Goal: Task Accomplishment & Management: Manage account settings

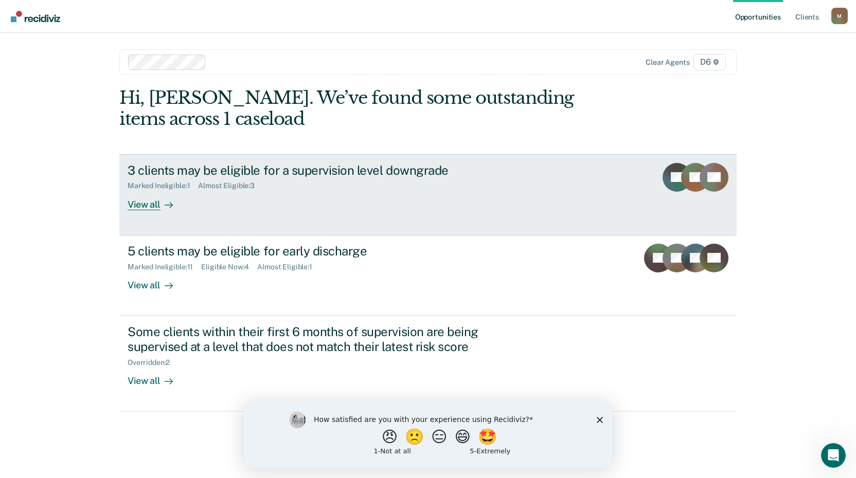
click at [145, 203] on div "View all" at bounding box center [157, 200] width 58 height 20
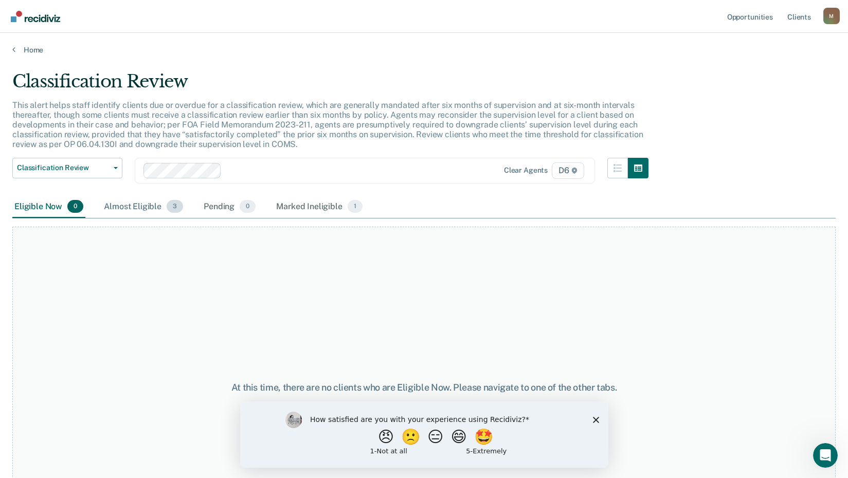
click at [129, 209] on div "Almost Eligible 3" at bounding box center [143, 207] width 83 height 23
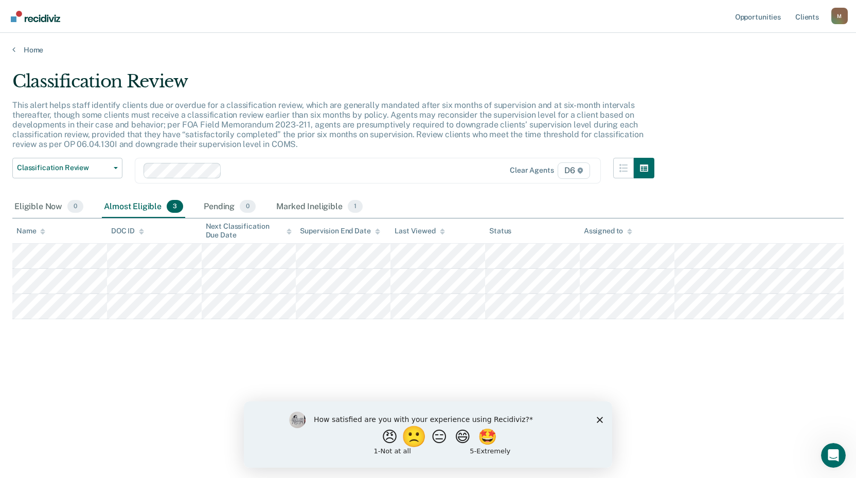
click at [412, 436] on button "🙁" at bounding box center [416, 437] width 28 height 21
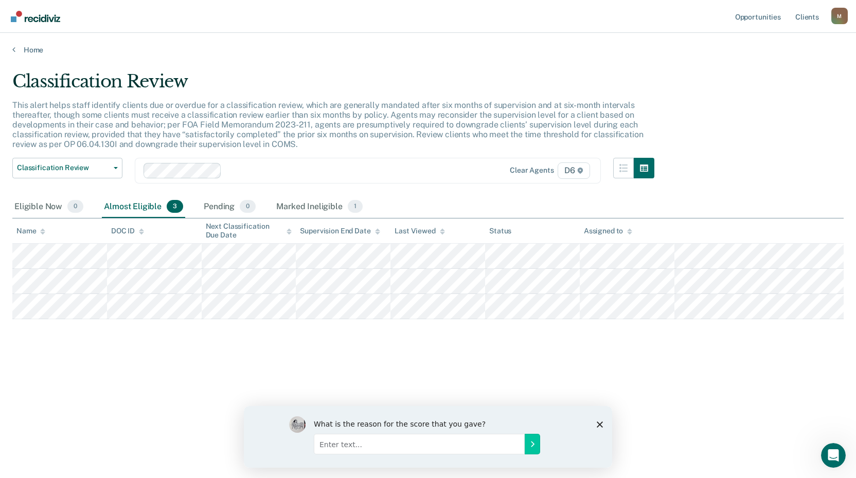
click at [599, 423] on icon "Close survey" at bounding box center [600, 424] width 6 height 6
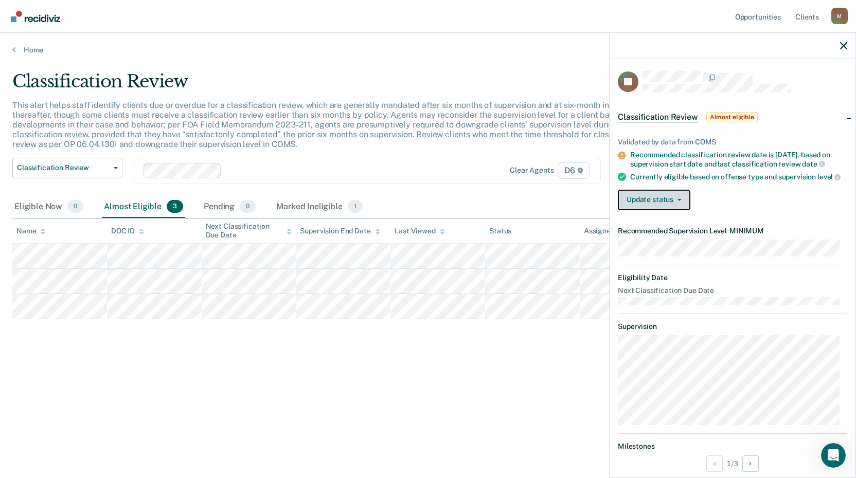
click at [683, 204] on button "Update status" at bounding box center [654, 200] width 73 height 21
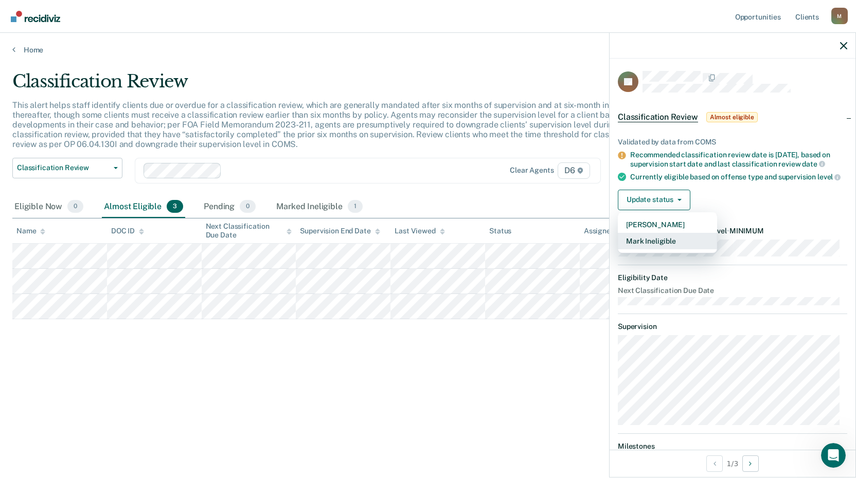
click at [667, 250] on button "Mark Ineligible" at bounding box center [667, 241] width 99 height 16
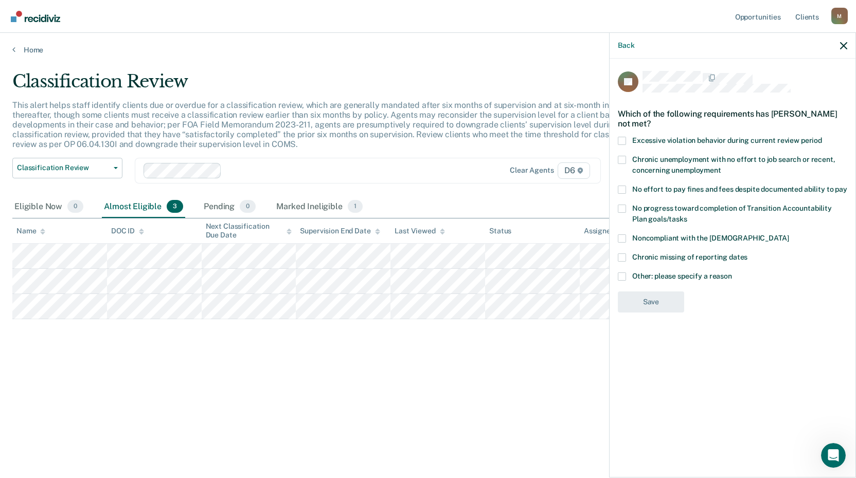
click at [621, 275] on span at bounding box center [622, 277] width 8 height 8
click at [732, 273] on input "Other: please specify a reason" at bounding box center [732, 273] width 0 height 0
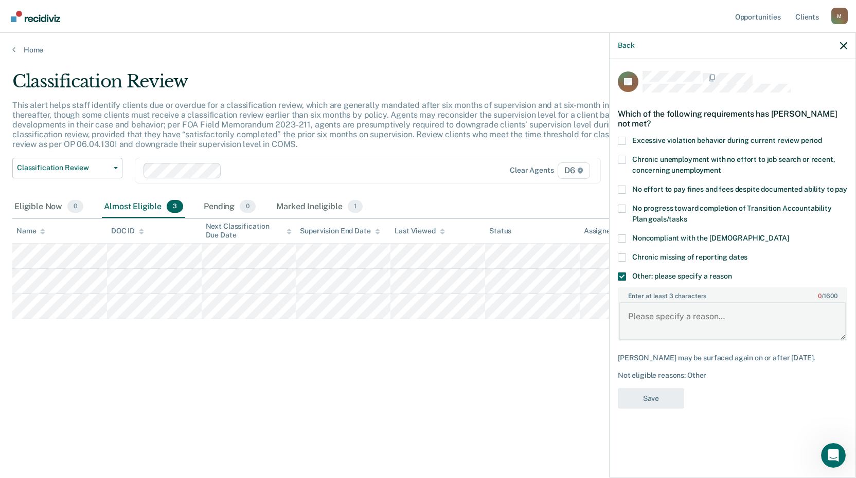
click at [648, 322] on textarea "Enter at least 3 characters 0 / 1600" at bounding box center [732, 322] width 227 height 38
type textarea "L"
type textarea "large amount of restitution"
click at [668, 393] on button "Save" at bounding box center [651, 398] width 66 height 21
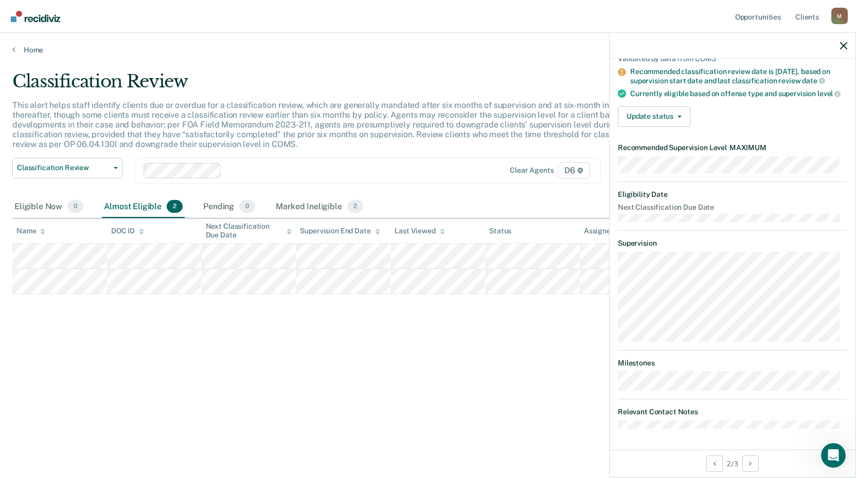
scroll to position [89, 0]
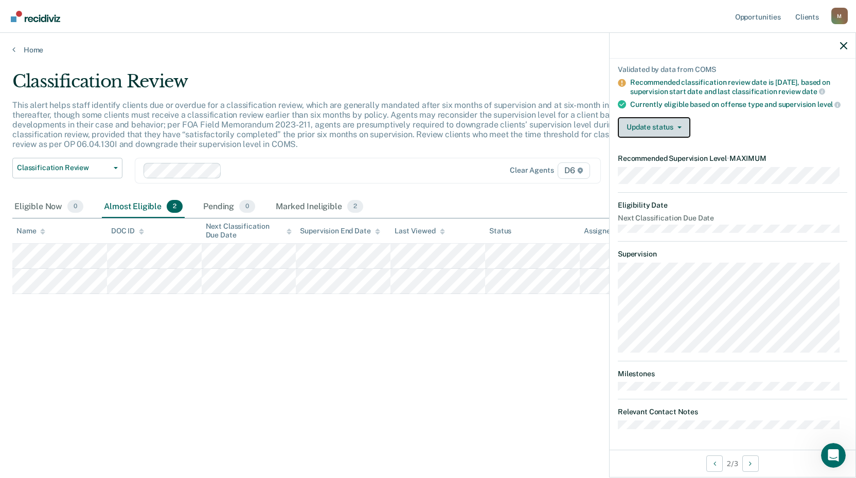
click at [682, 127] on button "Update status" at bounding box center [654, 127] width 73 height 21
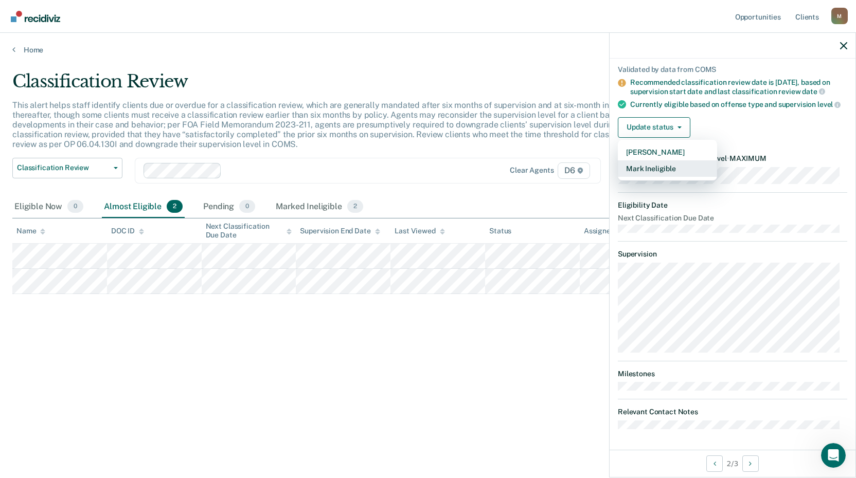
click at [653, 165] on button "Mark Ineligible" at bounding box center [667, 169] width 99 height 16
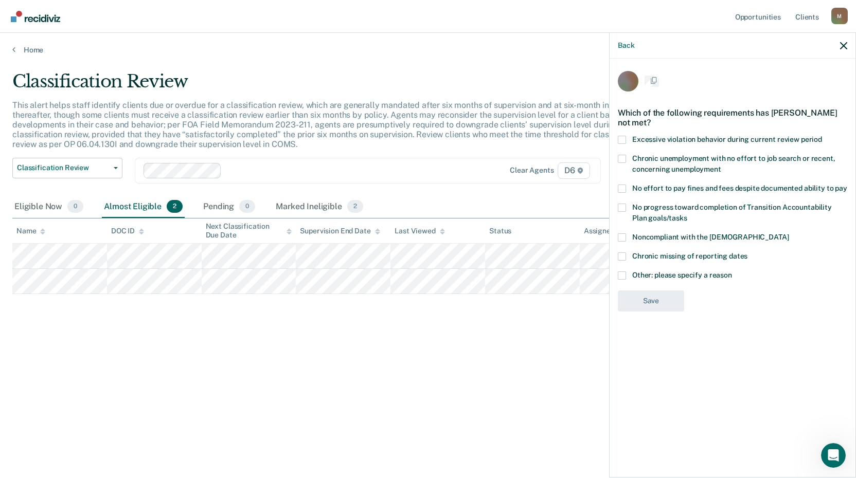
scroll to position [0, 0]
click at [623, 275] on span at bounding box center [622, 277] width 8 height 8
click at [732, 273] on input "Other: please specify a reason" at bounding box center [732, 273] width 0 height 0
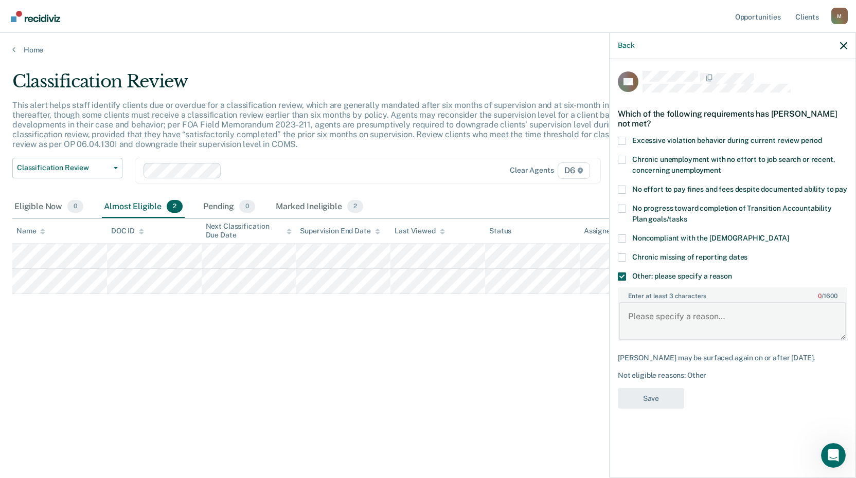
click at [644, 314] on textarea "Enter at least 3 characters 0 / 1600" at bounding box center [732, 322] width 227 height 38
type textarea "SDC participant"
click at [664, 401] on button "Save" at bounding box center [651, 398] width 66 height 21
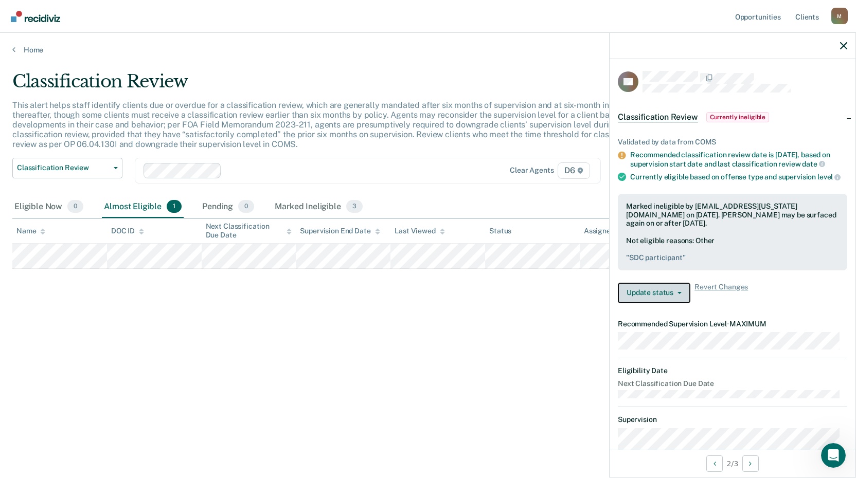
click at [685, 304] on button "Update status" at bounding box center [654, 293] width 73 height 21
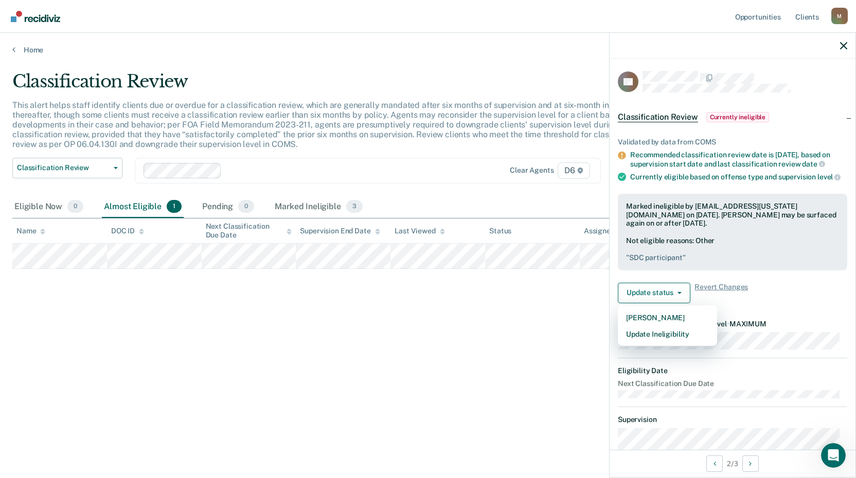
click at [558, 340] on div "Classification Review This alert helps staff identify clients due or overdue fo…" at bounding box center [427, 236] width 831 height 330
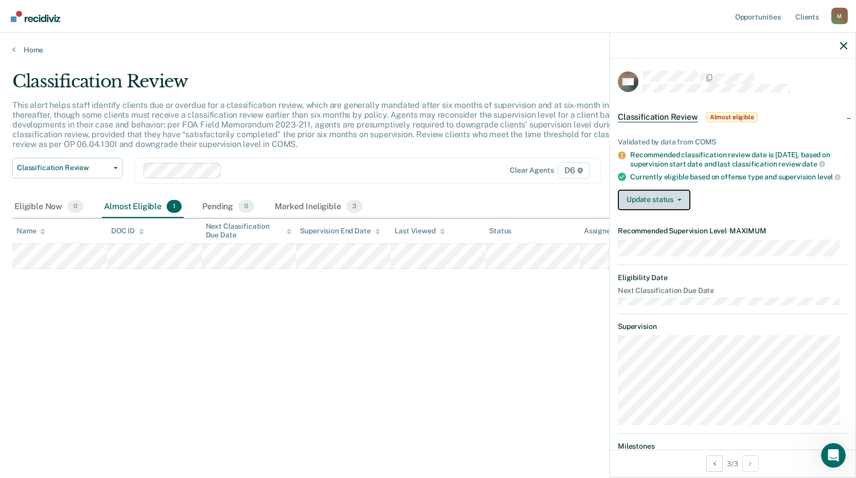
click at [679, 210] on button "Update status" at bounding box center [654, 200] width 73 height 21
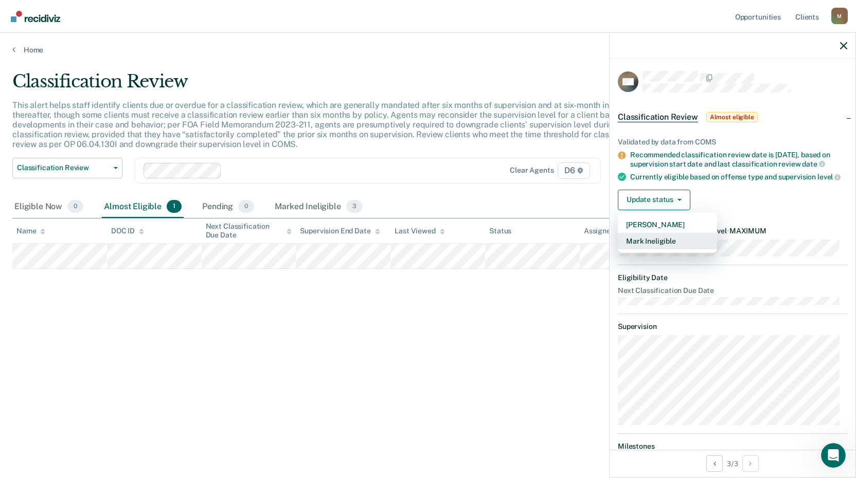
click at [648, 246] on button "Mark Ineligible" at bounding box center [667, 241] width 99 height 16
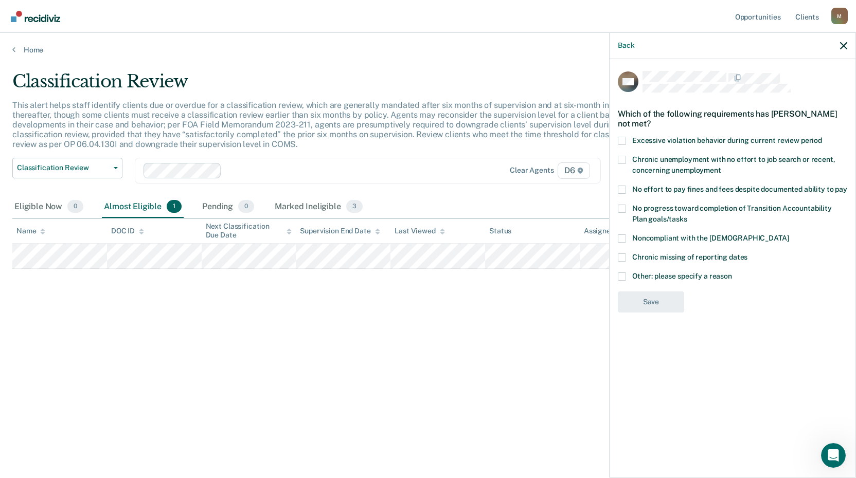
click at [620, 275] on span at bounding box center [622, 277] width 8 height 8
click at [732, 273] on input "Other: please specify a reason" at bounding box center [732, 273] width 0 height 0
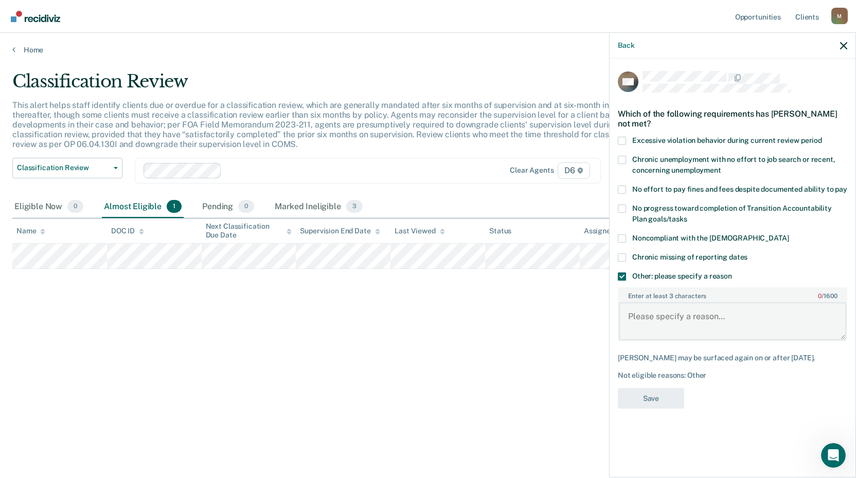
drag, startPoint x: 641, startPoint y: 320, endPoint x: 649, endPoint y: 316, distance: 9.0
click at [641, 319] on textarea "Enter at least 3 characters 0 / 1600" at bounding box center [732, 322] width 227 height 38
type textarea "SDC participant"
click at [661, 399] on button "Save" at bounding box center [651, 398] width 66 height 21
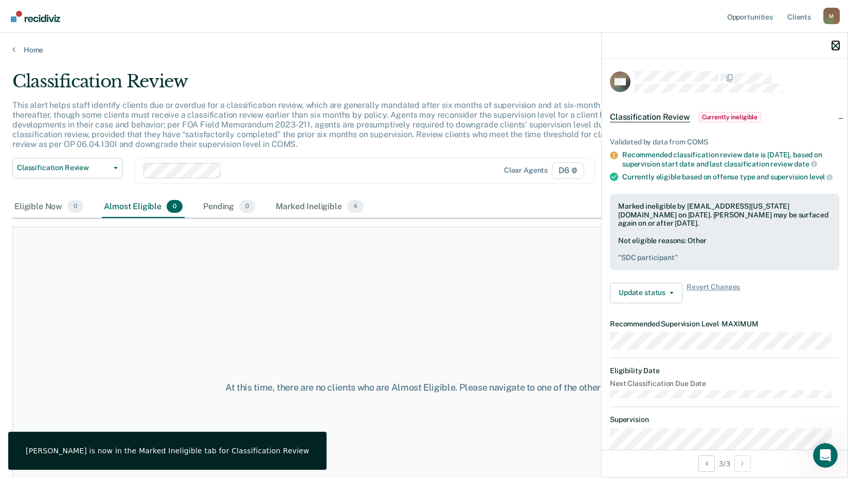
click at [837, 45] on icon "button" at bounding box center [835, 45] width 7 height 7
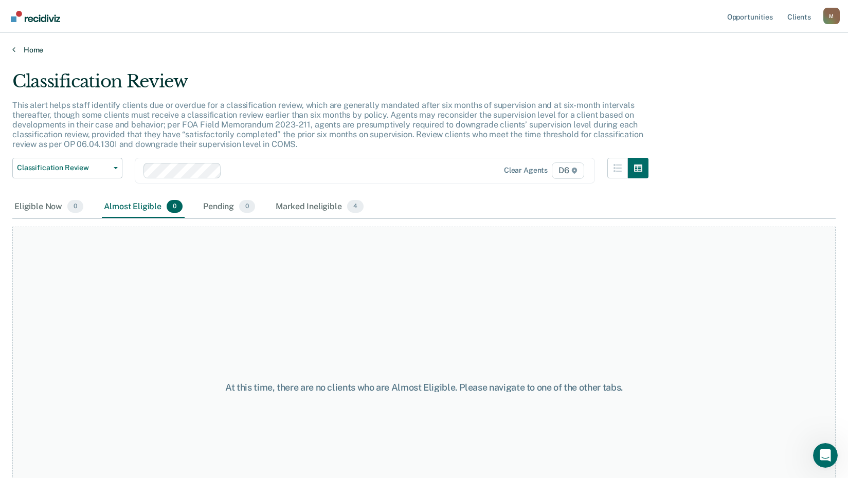
click at [23, 48] on link "Home" at bounding box center [424, 49] width 824 height 9
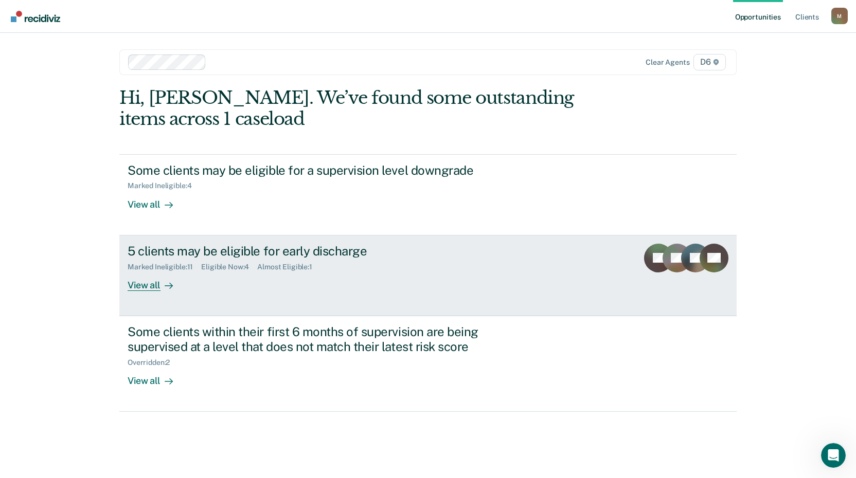
click at [143, 288] on div "View all" at bounding box center [157, 281] width 58 height 20
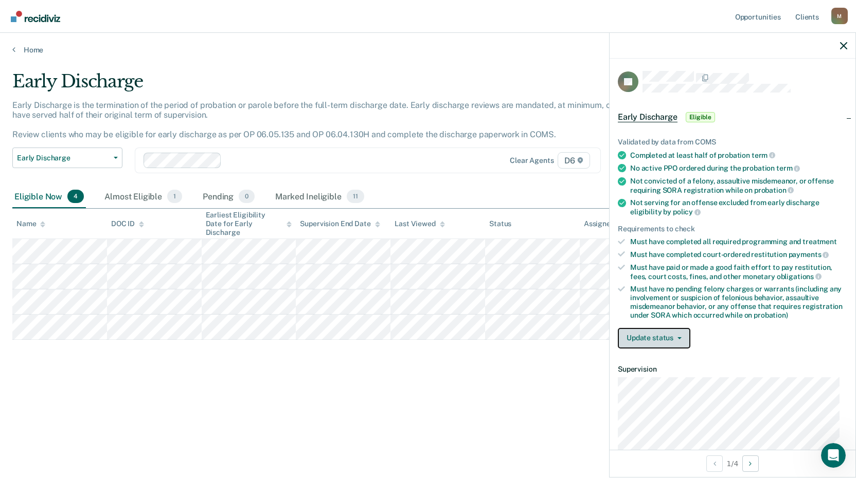
click at [680, 332] on button "Update status" at bounding box center [654, 338] width 73 height 21
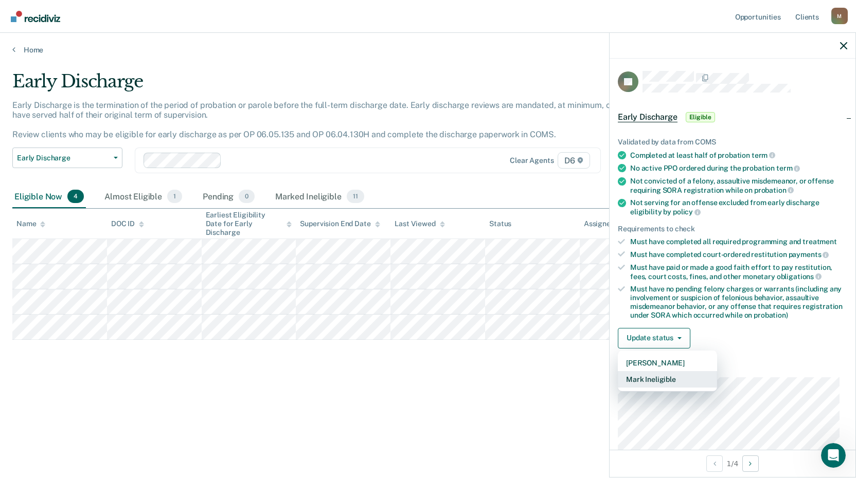
click at [659, 374] on button "Mark Ineligible" at bounding box center [667, 379] width 99 height 16
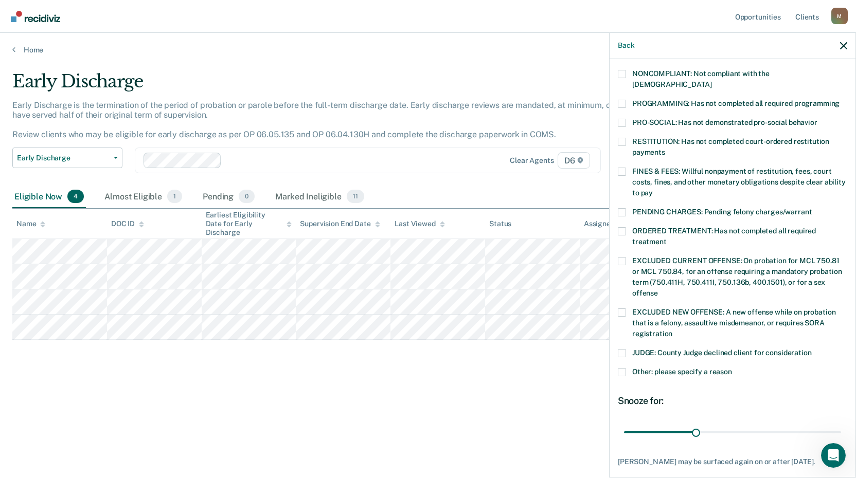
scroll to position [206, 0]
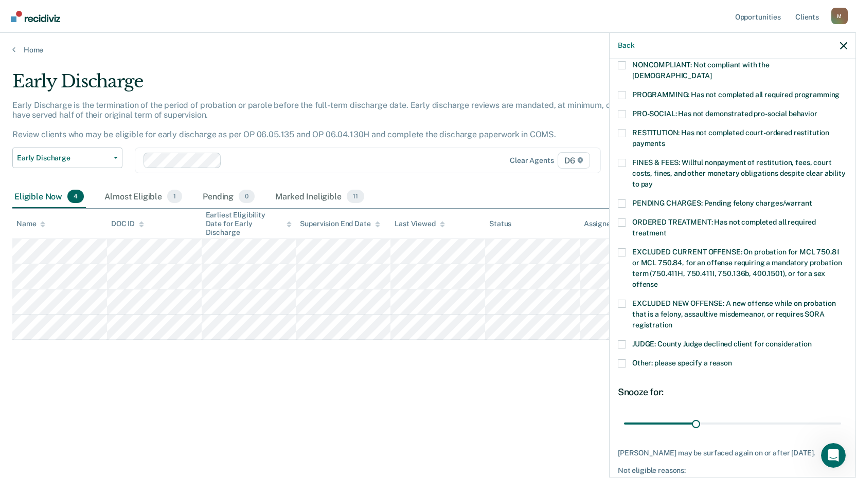
click at [625, 360] on span at bounding box center [622, 364] width 8 height 8
click at [732, 360] on input "Other: please specify a reason" at bounding box center [732, 360] width 0 height 0
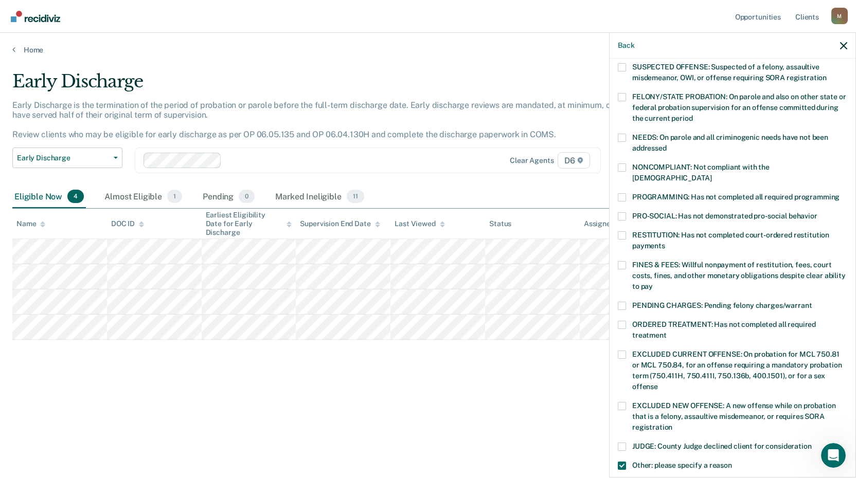
scroll to position [103, 0]
click at [622, 194] on span at bounding box center [622, 198] width 8 height 8
click at [840, 194] on input "PROGRAMMING: Has not completed all required programming" at bounding box center [840, 194] width 0 height 0
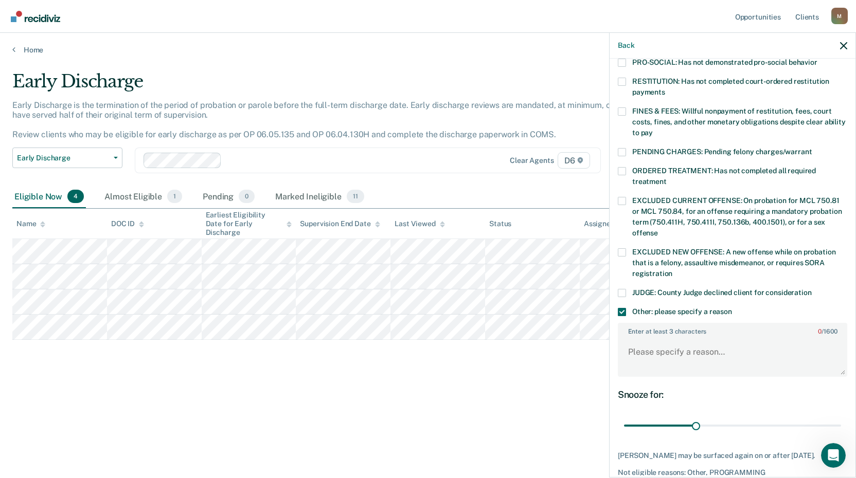
scroll to position [295, 0]
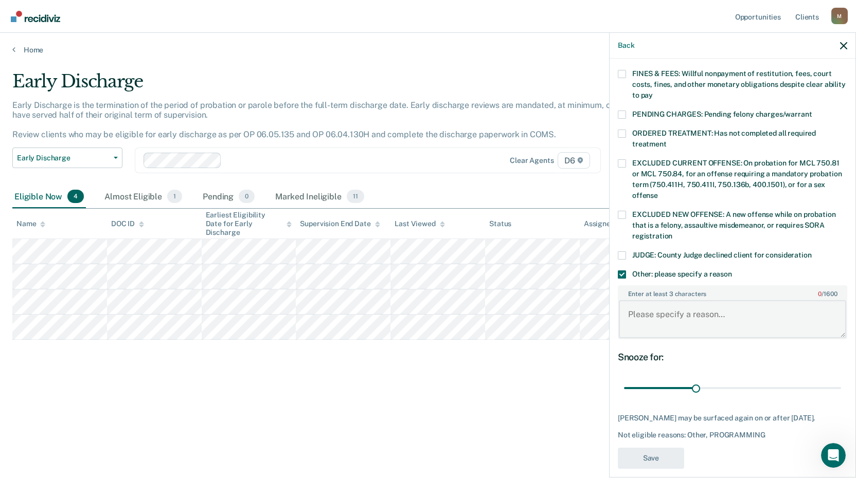
click at [676, 310] on textarea "Enter at least 3 characters 0 / 1600" at bounding box center [732, 319] width 227 height 38
drag, startPoint x: 692, startPoint y: 378, endPoint x: 860, endPoint y: 378, distance: 167.2
type input "90"
click at [841, 380] on input "range" at bounding box center [732, 389] width 217 height 18
click at [676, 305] on textarea "Enter at least 3 characters 0 / 1600" at bounding box center [732, 319] width 227 height 38
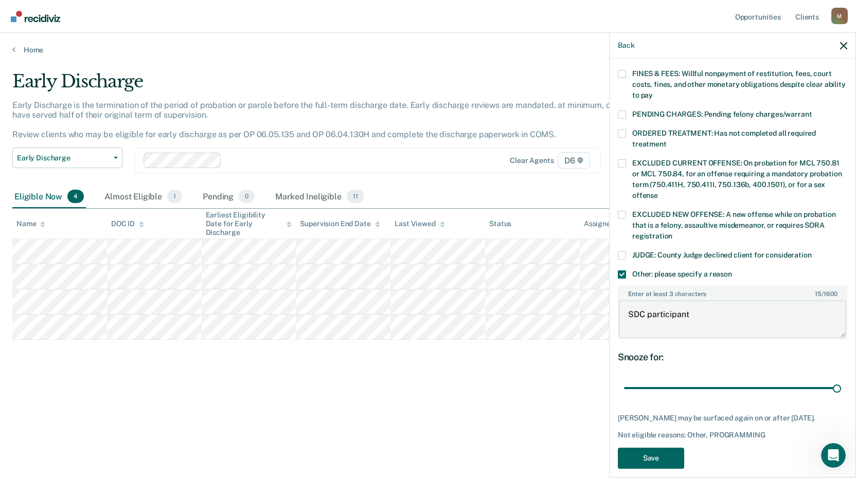
type textarea "SDC participant"
click at [653, 448] on button "Save" at bounding box center [651, 458] width 66 height 21
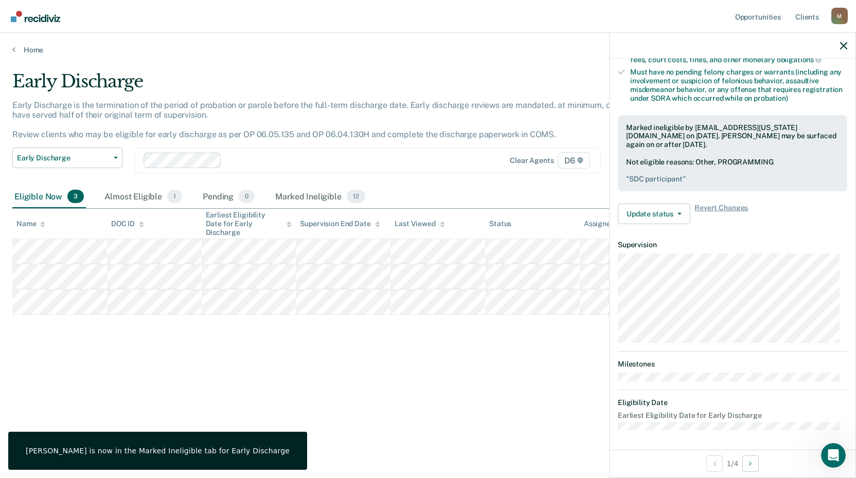
scroll to position [125, 0]
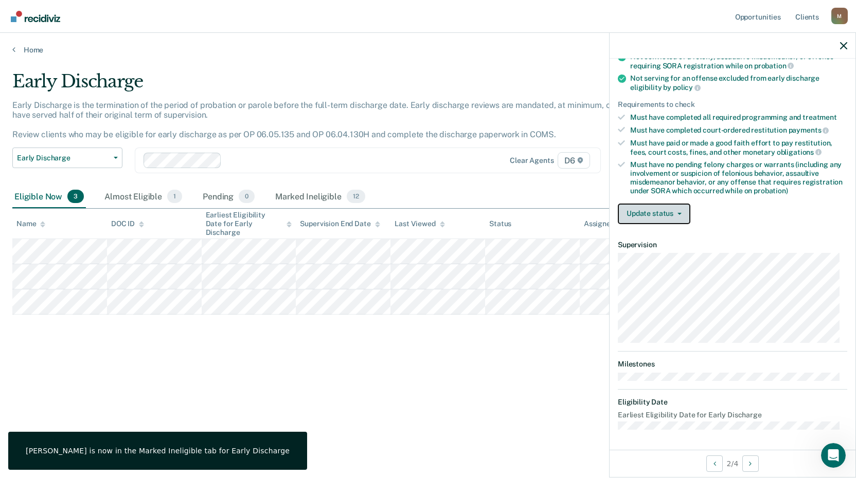
click at [678, 208] on button "Update status" at bounding box center [654, 214] width 73 height 21
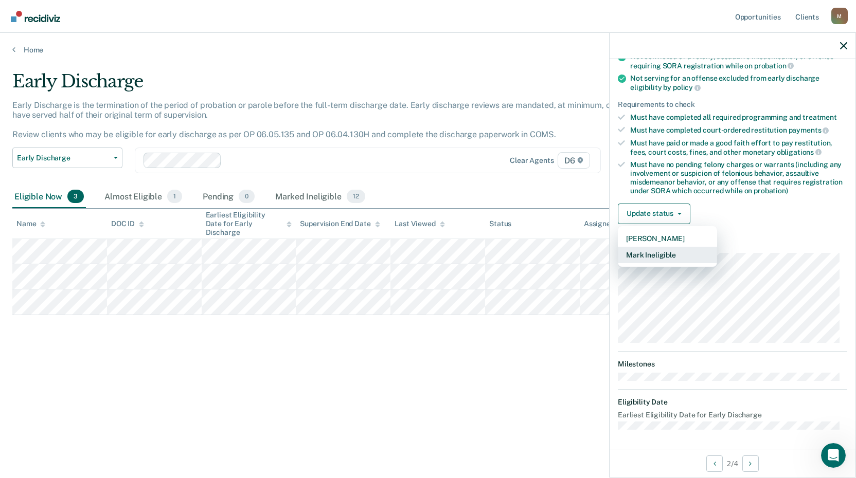
click at [660, 253] on button "Mark Ineligible" at bounding box center [667, 255] width 99 height 16
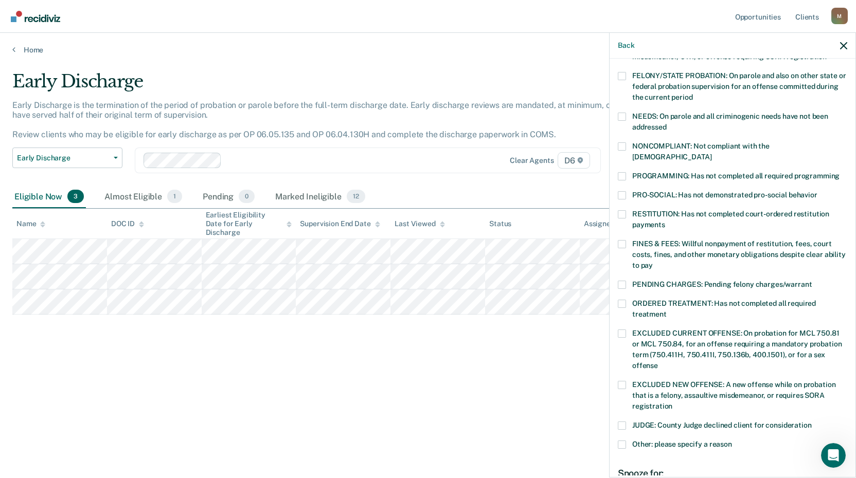
click at [625, 172] on span at bounding box center [622, 176] width 8 height 8
click at [840, 172] on input "PROGRAMMING: Has not completed all required programming" at bounding box center [840, 172] width 0 height 0
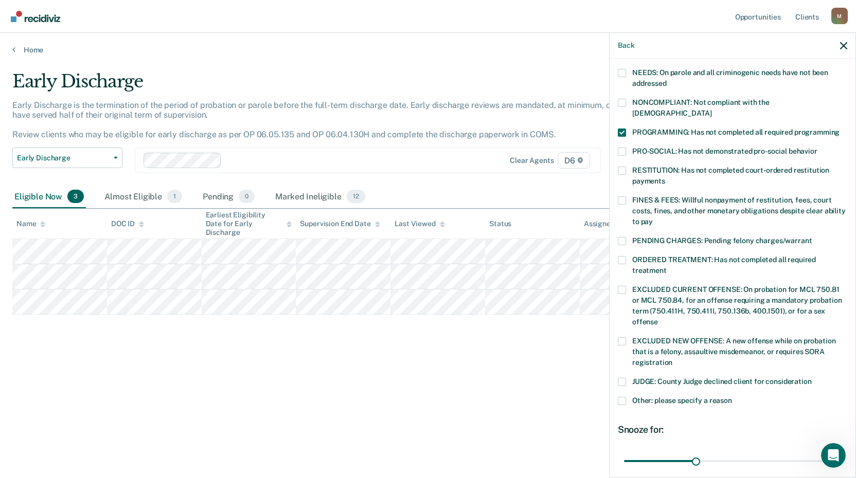
scroll to position [250, 0]
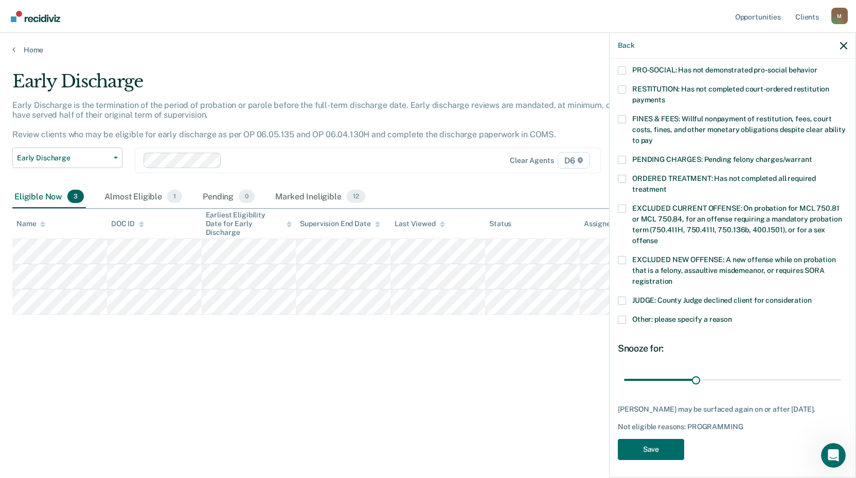
click at [624, 316] on span at bounding box center [622, 320] width 8 height 8
click at [732, 316] on input "Other: please specify a reason" at bounding box center [732, 316] width 0 height 0
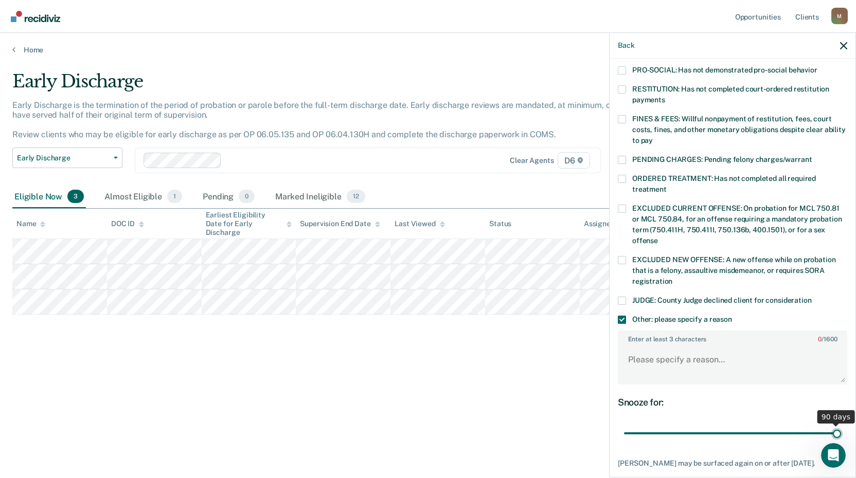
drag, startPoint x: 693, startPoint y: 422, endPoint x: 860, endPoint y: 404, distance: 167.6
type input "90"
click at [841, 425] on input "range" at bounding box center [732, 434] width 217 height 18
click at [692, 346] on textarea "Enter at least 3 characters 0 / 1600" at bounding box center [732, 365] width 227 height 38
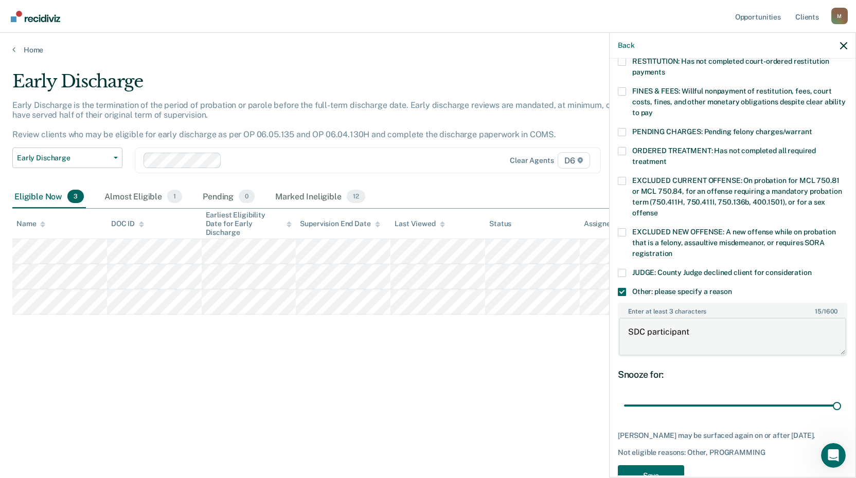
scroll to position [304, 0]
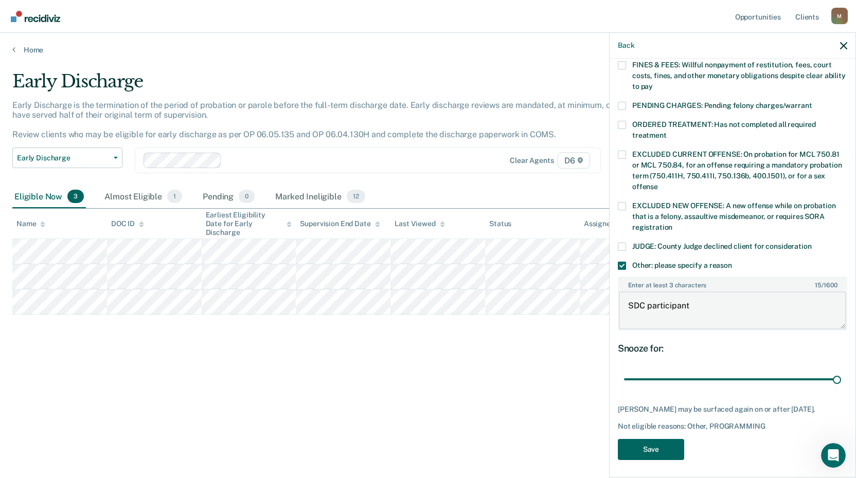
type textarea "SDC participant"
click at [670, 452] on button "Save" at bounding box center [651, 449] width 66 height 21
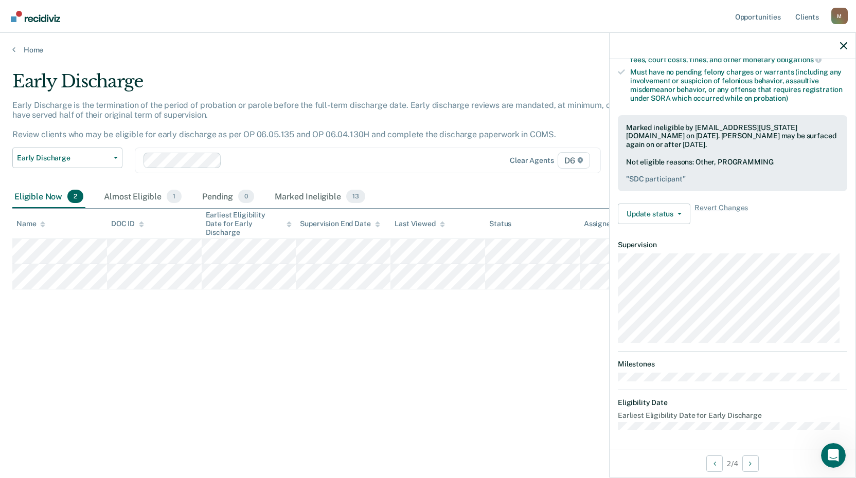
scroll to position [125, 0]
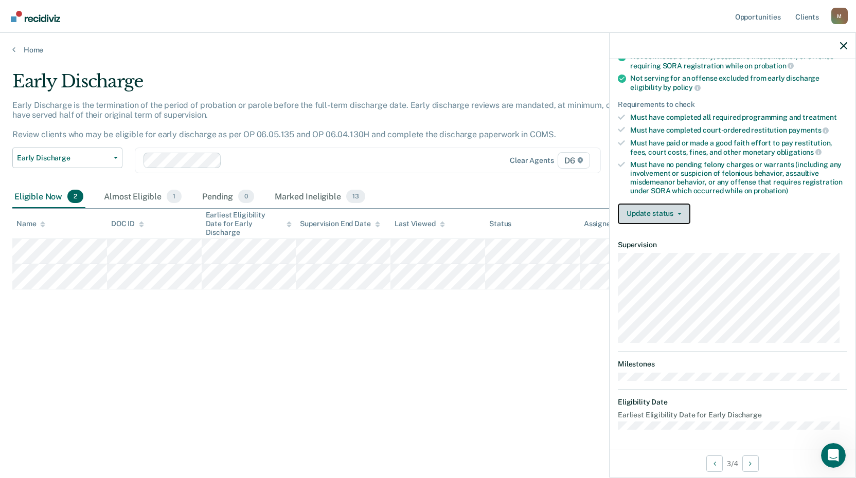
click at [680, 211] on button "Update status" at bounding box center [654, 214] width 73 height 21
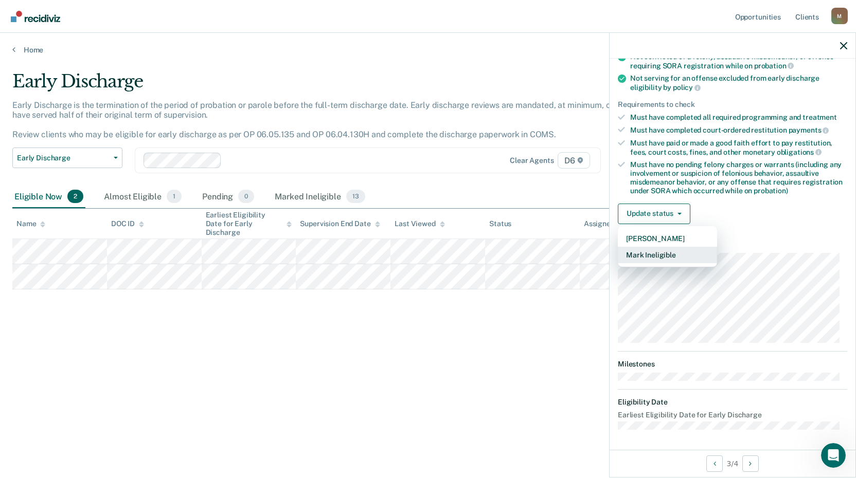
click at [659, 253] on button "Mark Ineligible" at bounding box center [667, 255] width 99 height 16
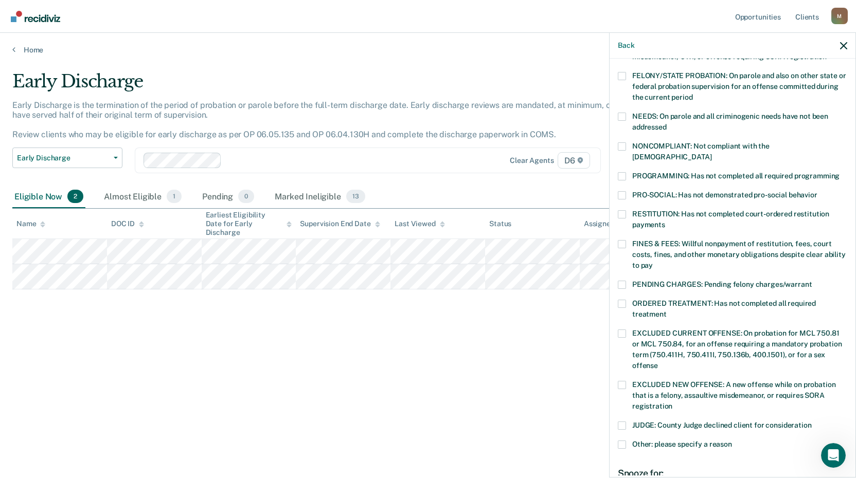
click at [621, 172] on span at bounding box center [622, 176] width 8 height 8
click at [840, 172] on input "PROGRAMMING: Has not completed all required programming" at bounding box center [840, 172] width 0 height 0
click at [623, 441] on span at bounding box center [622, 445] width 8 height 8
click at [732, 441] on input "Other: please specify a reason" at bounding box center [732, 441] width 0 height 0
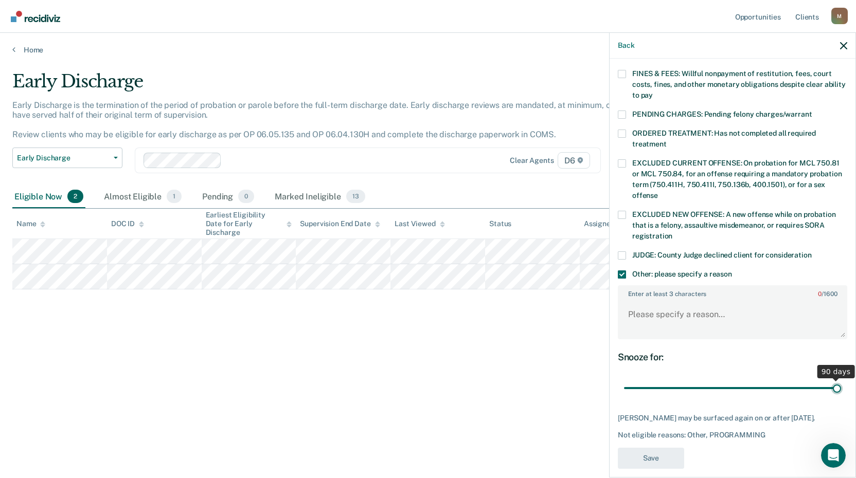
drag, startPoint x: 692, startPoint y: 377, endPoint x: 860, endPoint y: 382, distance: 167.3
type input "90"
click at [841, 382] on input "range" at bounding box center [732, 389] width 217 height 18
click at [688, 314] on textarea "Enter at least 3 characters 0 / 1600" at bounding box center [732, 319] width 227 height 38
type textarea "SDC participant"
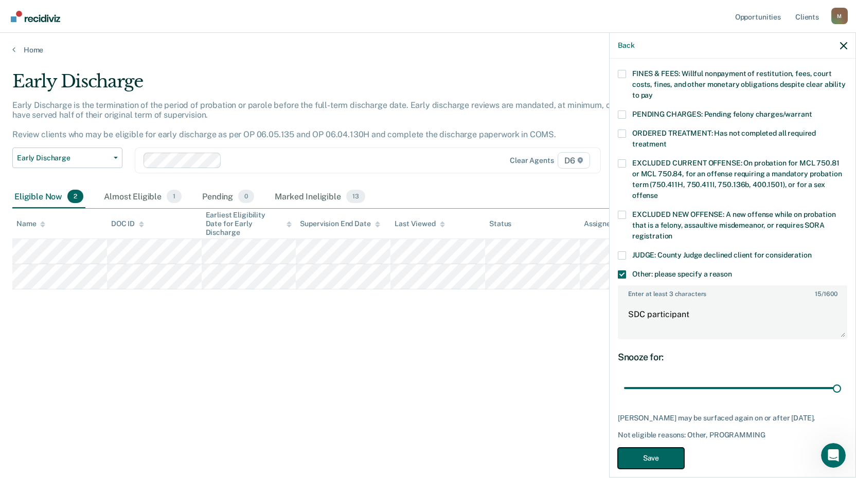
click at [655, 448] on button "Save" at bounding box center [651, 458] width 66 height 21
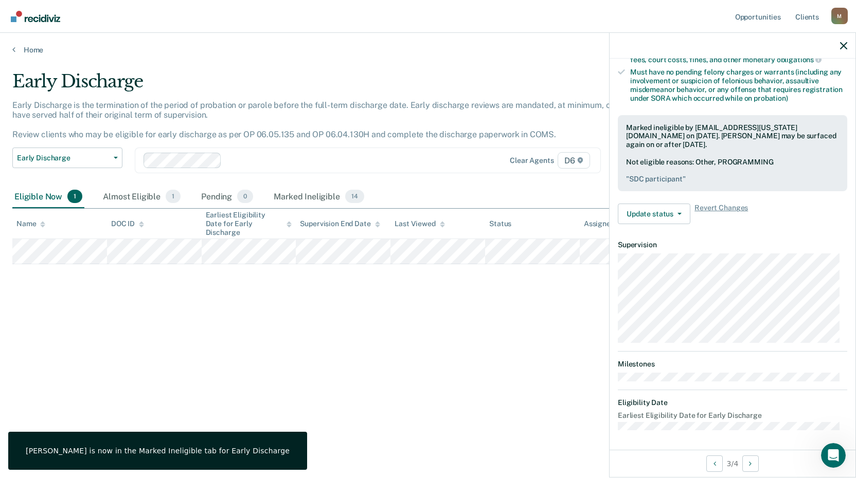
scroll to position [125, 0]
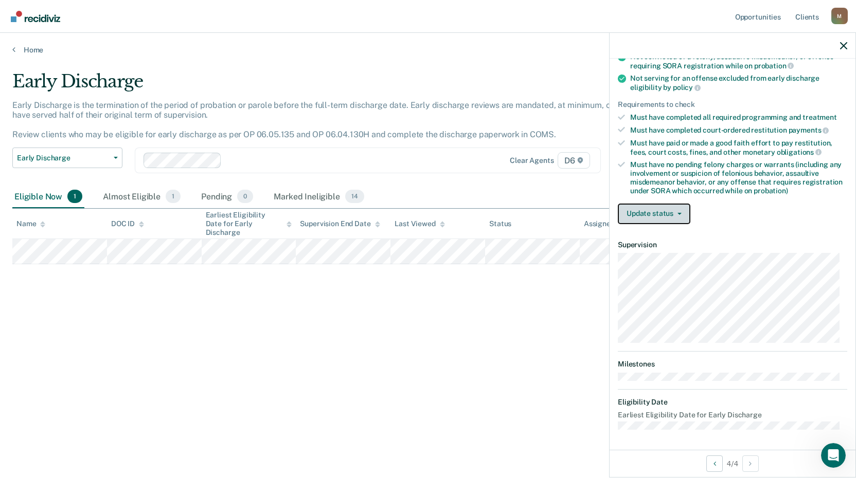
click at [680, 213] on icon "button" at bounding box center [680, 214] width 4 height 2
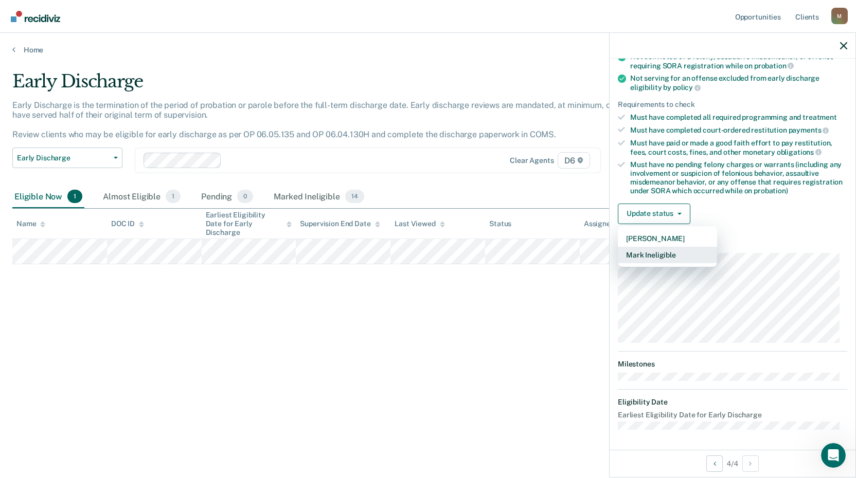
click at [664, 255] on button "Mark Ineligible" at bounding box center [667, 255] width 99 height 16
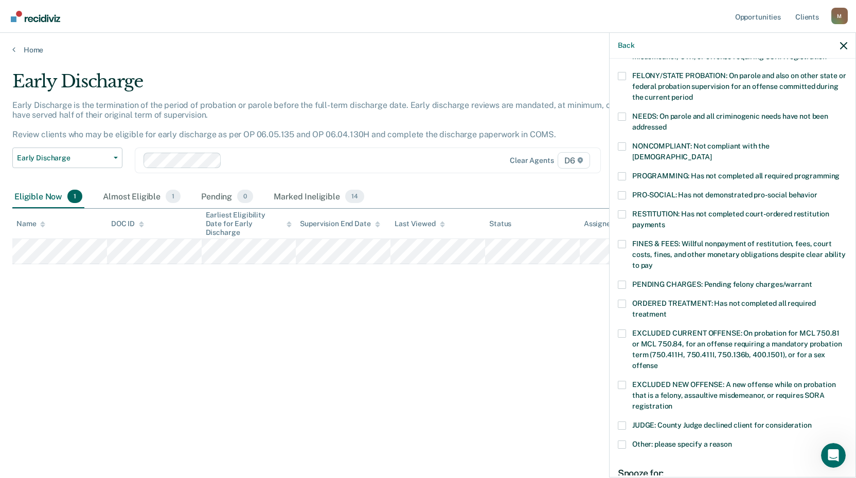
click at [621, 172] on span at bounding box center [622, 176] width 8 height 8
click at [840, 172] on input "PROGRAMMING: Has not completed all required programming" at bounding box center [840, 172] width 0 height 0
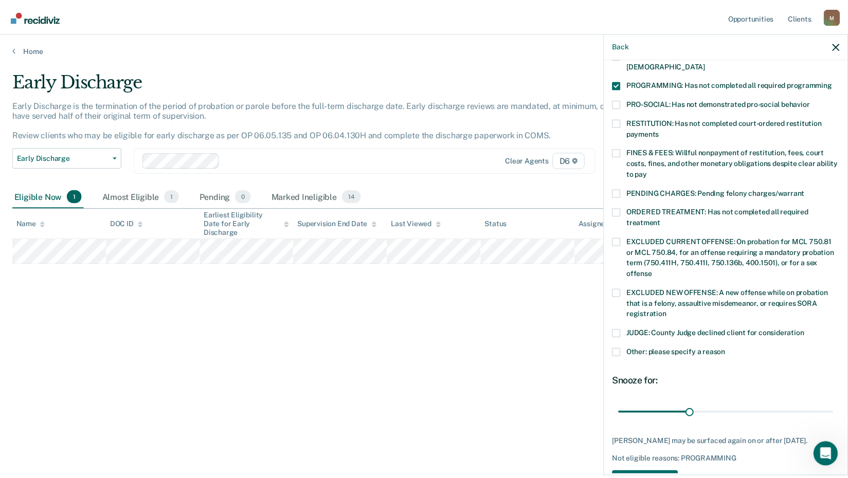
scroll to position [250, 0]
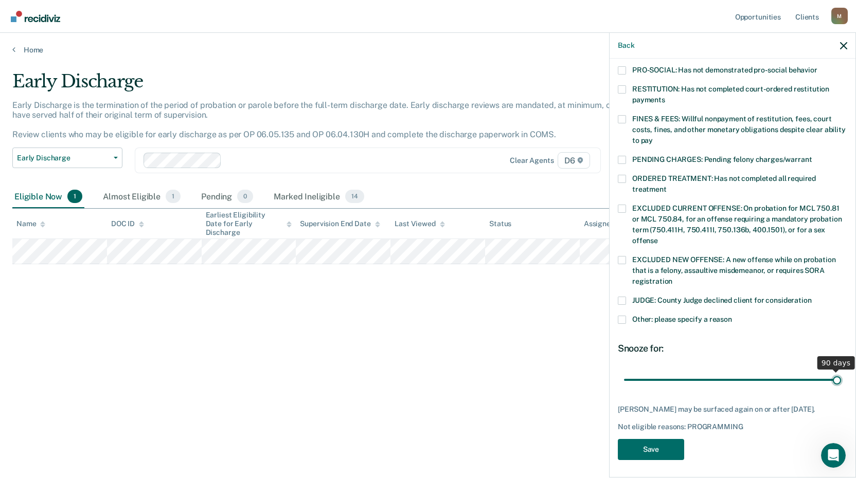
drag, startPoint x: 692, startPoint y: 368, endPoint x: 860, endPoint y: 370, distance: 167.2
type input "90"
click at [841, 371] on input "range" at bounding box center [732, 380] width 217 height 18
click at [645, 445] on button "Save" at bounding box center [651, 449] width 66 height 21
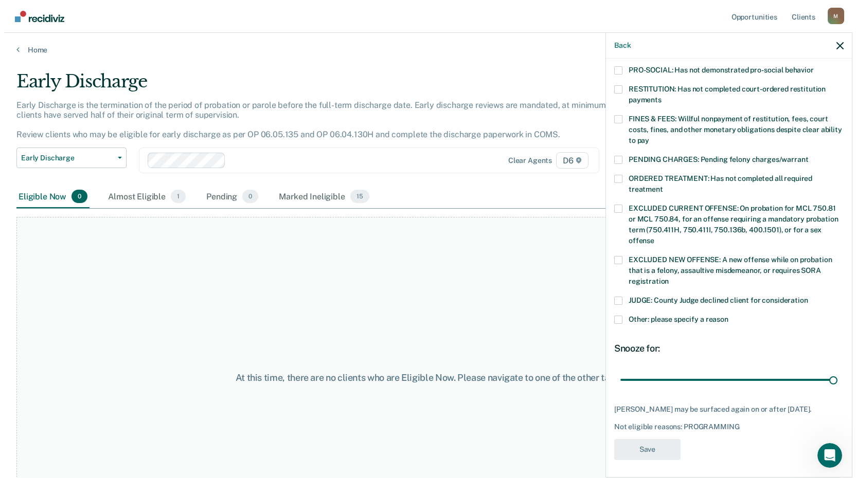
scroll to position [201, 0]
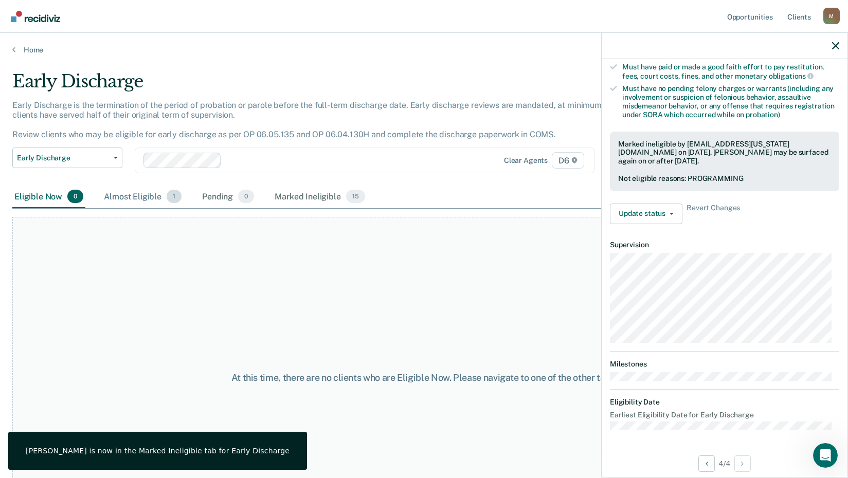
click at [135, 196] on div "Almost Eligible 1" at bounding box center [143, 197] width 82 height 23
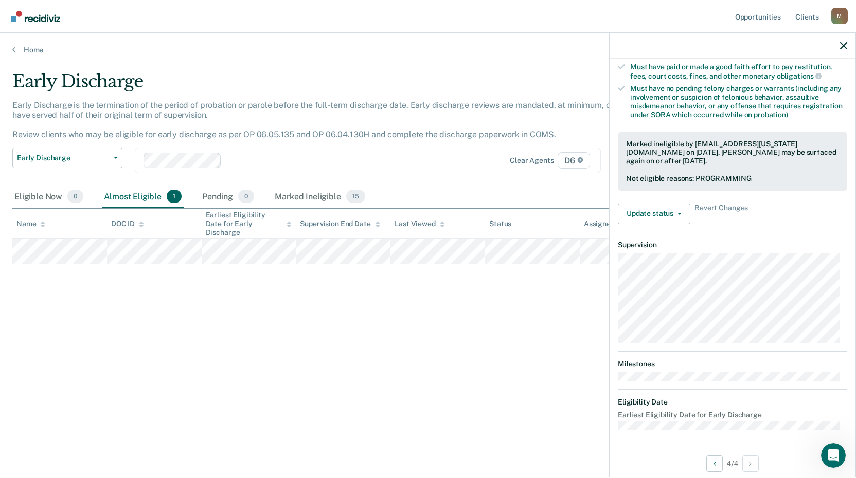
scroll to position [125, 0]
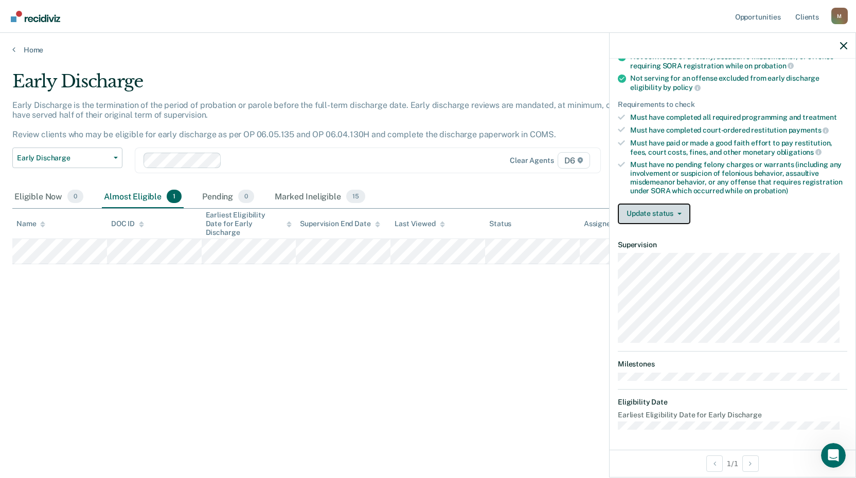
click at [682, 216] on button "Update status" at bounding box center [654, 214] width 73 height 21
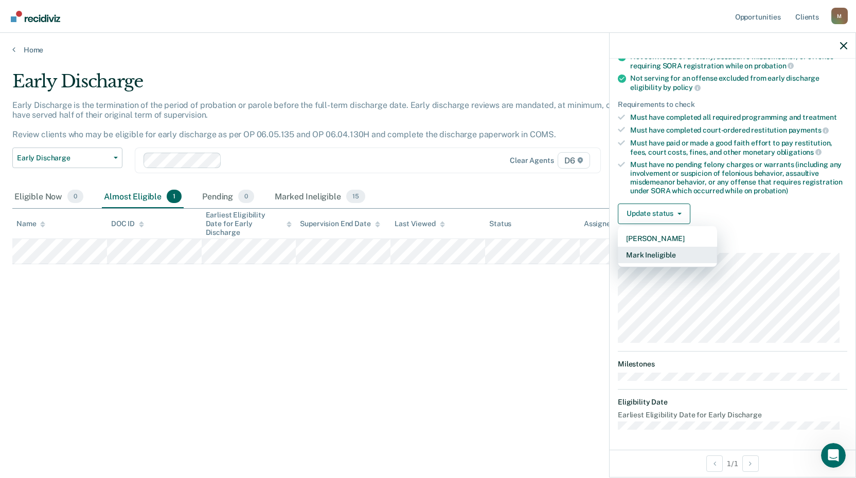
click at [670, 248] on button "Mark Ineligible" at bounding box center [667, 255] width 99 height 16
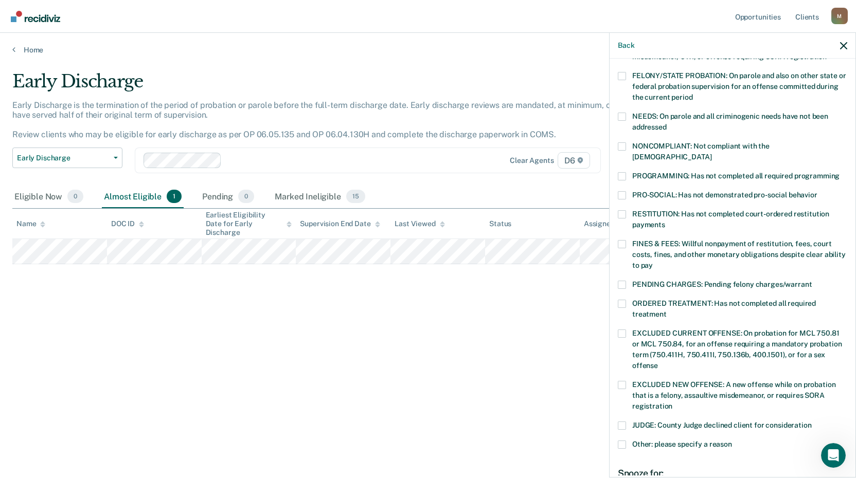
click at [622, 172] on span at bounding box center [622, 176] width 8 height 8
click at [840, 172] on input "PROGRAMMING: Has not completed all required programming" at bounding box center [840, 172] width 0 height 0
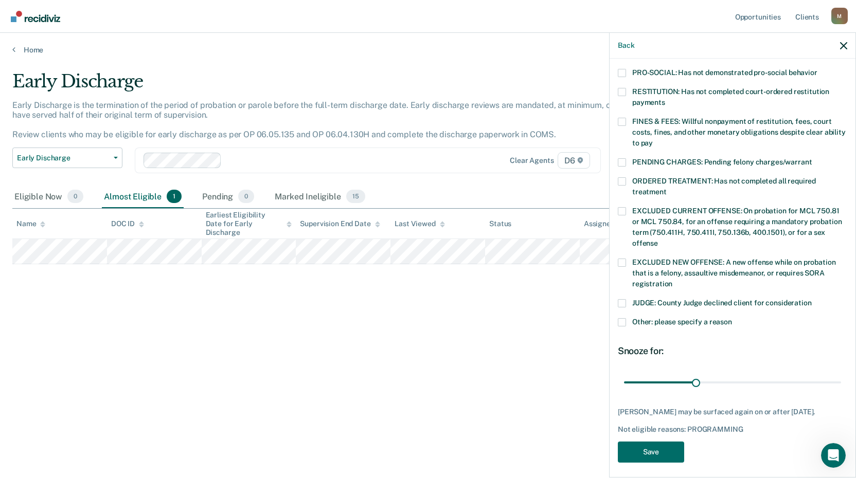
scroll to position [250, 0]
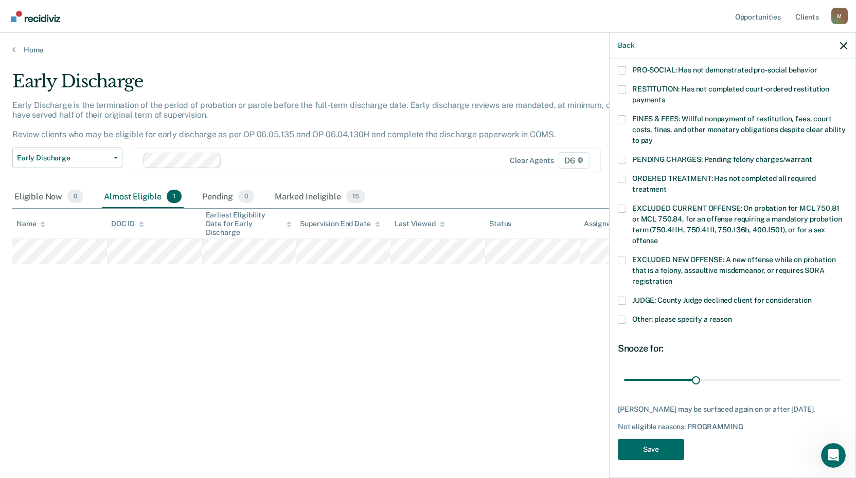
click at [623, 316] on span at bounding box center [622, 320] width 8 height 8
click at [732, 316] on input "Other: please specify a reason" at bounding box center [732, 316] width 0 height 0
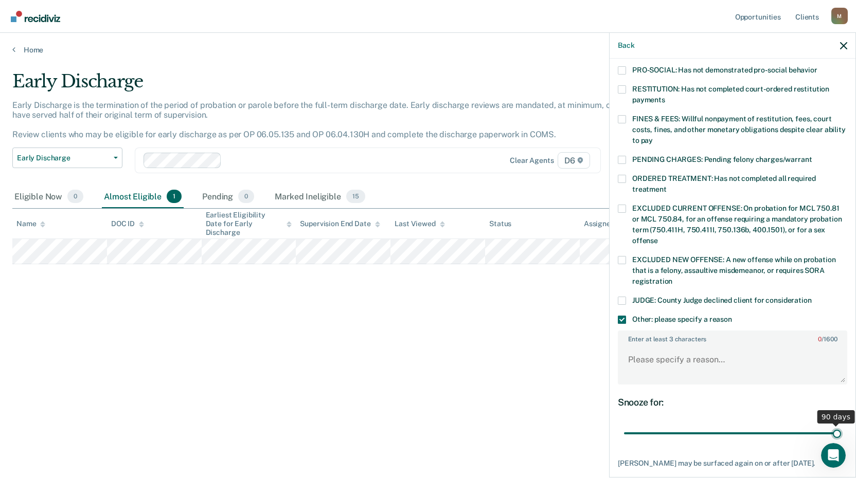
drag, startPoint x: 691, startPoint y: 423, endPoint x: 842, endPoint y: 420, distance: 150.8
type input "90"
click at [841, 425] on input "range" at bounding box center [732, 434] width 217 height 18
click at [690, 349] on textarea "Enter at least 3 characters 0 / 1600" at bounding box center [732, 365] width 227 height 38
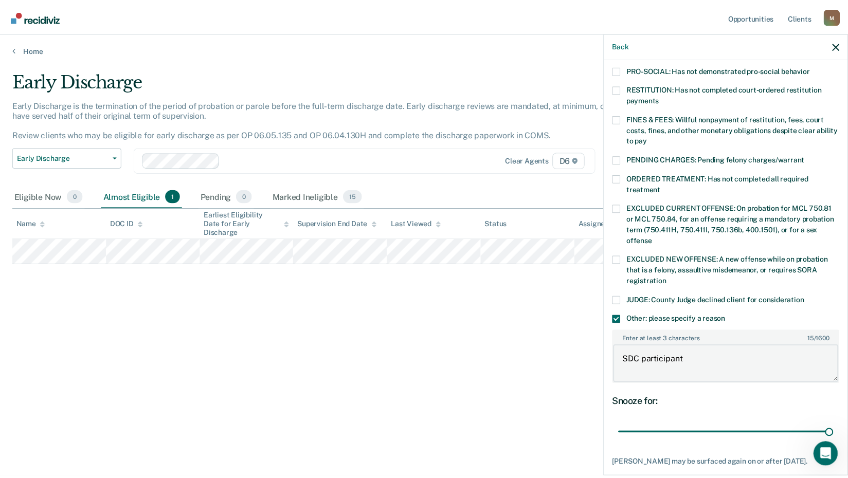
scroll to position [304, 0]
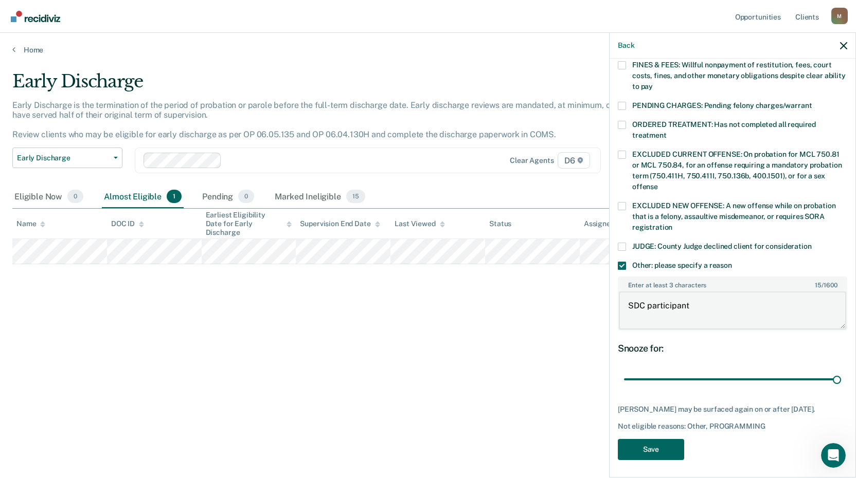
type textarea "SDC participant"
click at [665, 451] on button "Save" at bounding box center [651, 449] width 66 height 21
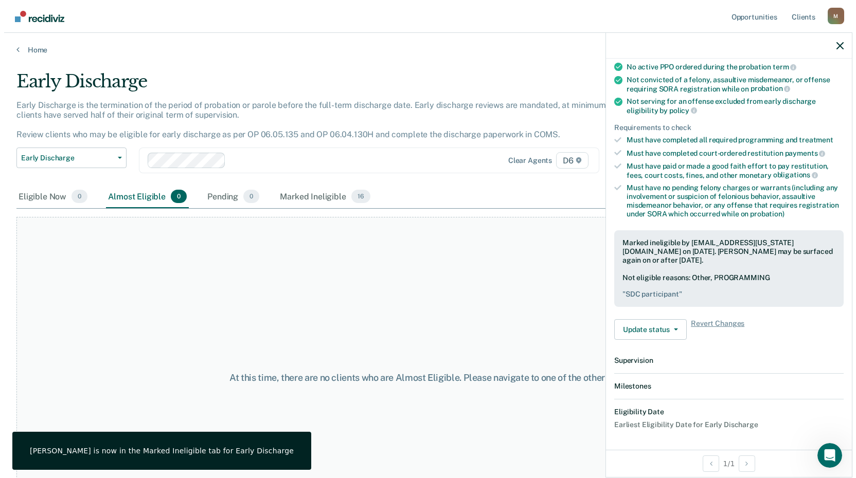
scroll to position [217, 0]
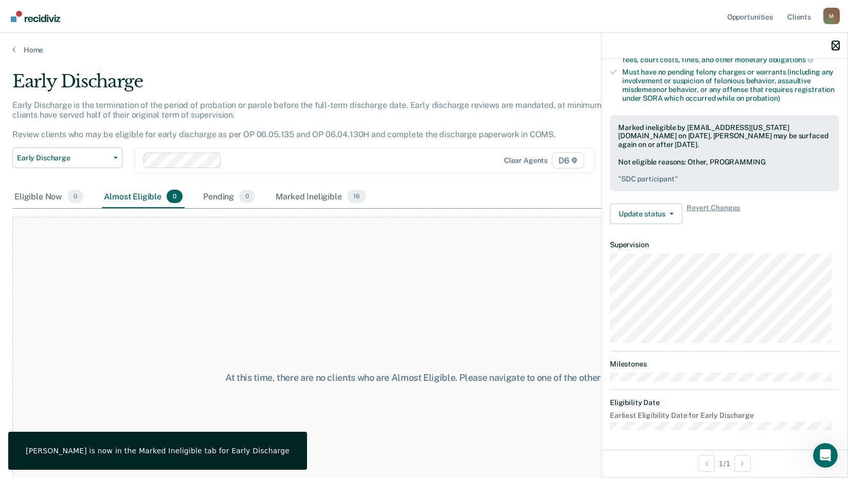
click at [837, 43] on icon "button" at bounding box center [835, 45] width 7 height 7
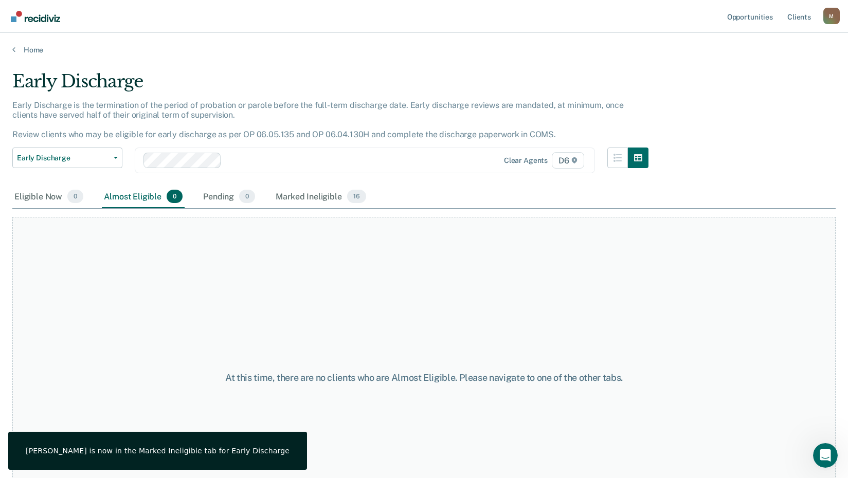
click at [32, 45] on div "Home" at bounding box center [424, 44] width 848 height 22
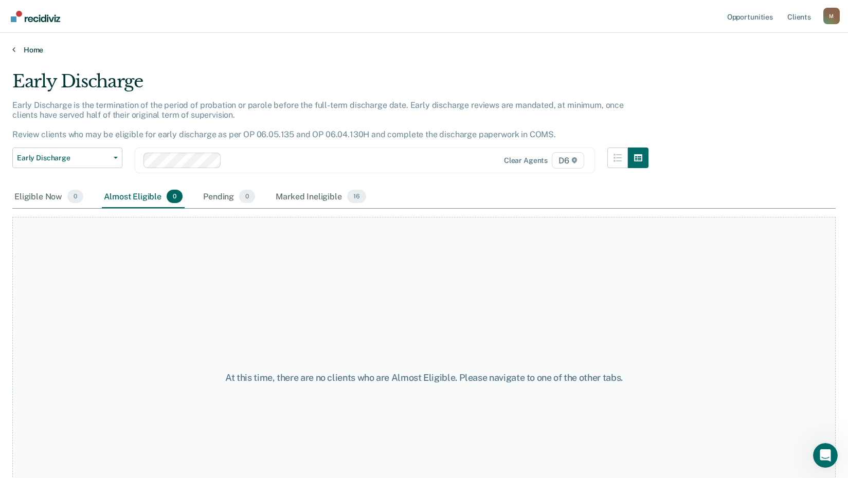
click at [30, 48] on link "Home" at bounding box center [424, 49] width 824 height 9
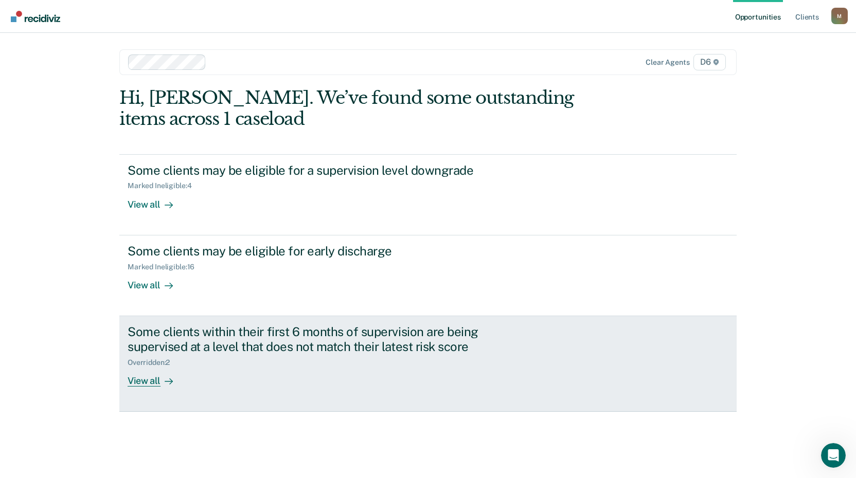
click at [151, 381] on div "View all" at bounding box center [157, 377] width 58 height 20
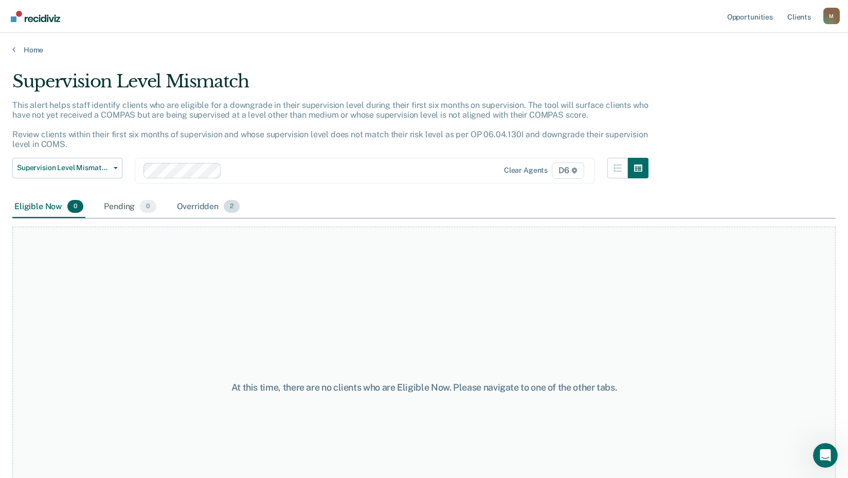
click at [218, 207] on div "Overridden 2" at bounding box center [208, 207] width 67 height 23
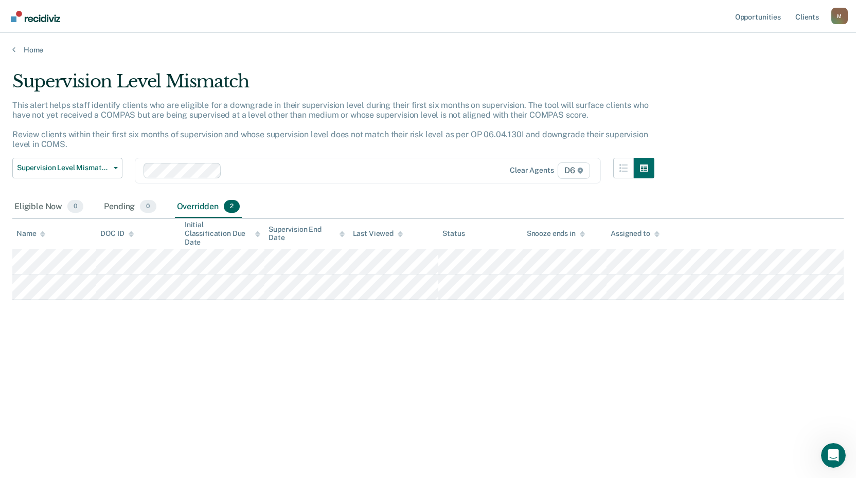
click at [838, 14] on div "M" at bounding box center [839, 16] width 16 height 16
click at [774, 69] on link "Log Out" at bounding box center [798, 67] width 83 height 9
